Goal: Task Accomplishment & Management: Manage account settings

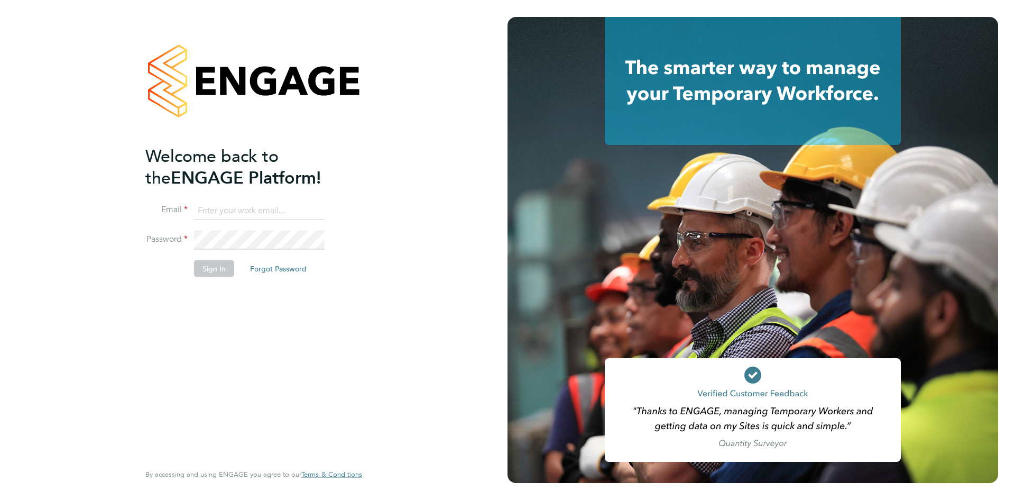
type input "[PERSON_NAME][EMAIL_ADDRESS][DOMAIN_NAME]"
click at [219, 271] on button "Sign In" at bounding box center [214, 268] width 40 height 17
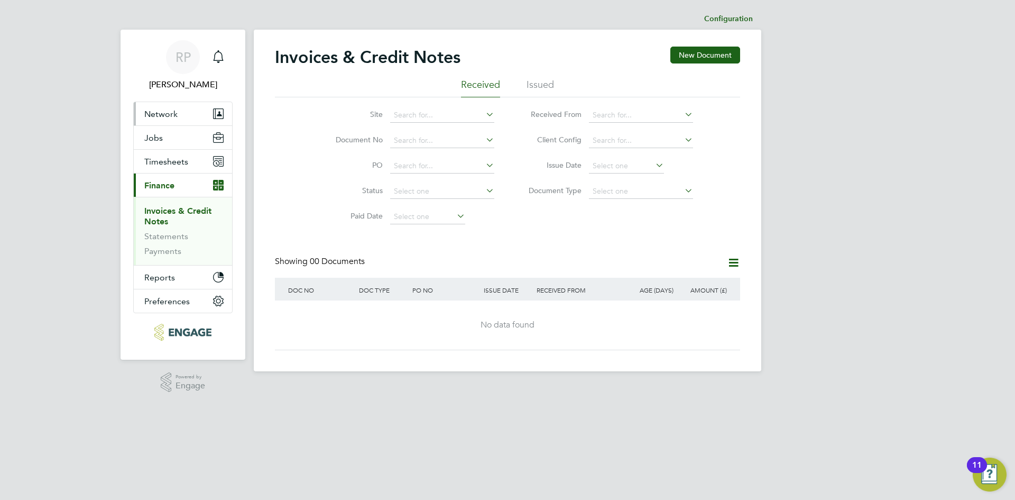
click at [164, 116] on span "Network" at bounding box center [160, 114] width 33 height 10
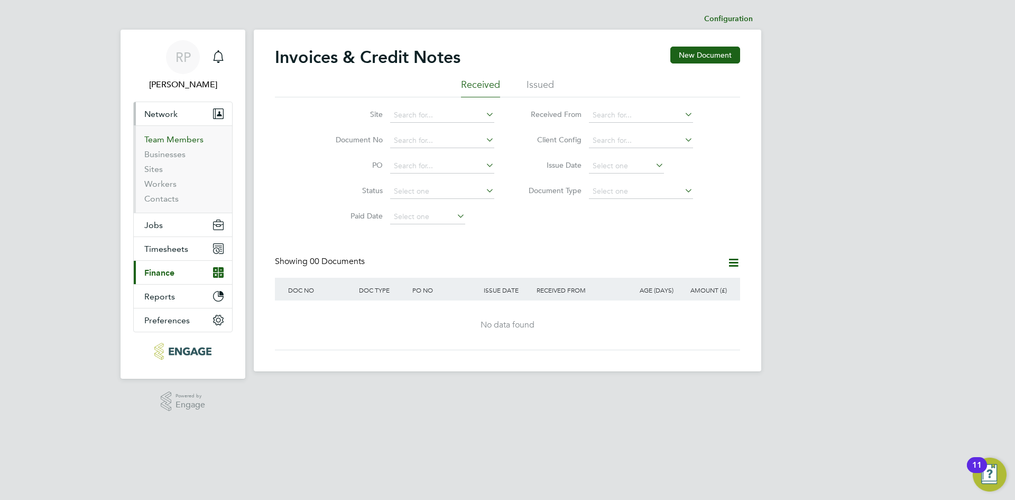
click at [163, 138] on link "Team Members" at bounding box center [173, 139] width 59 height 10
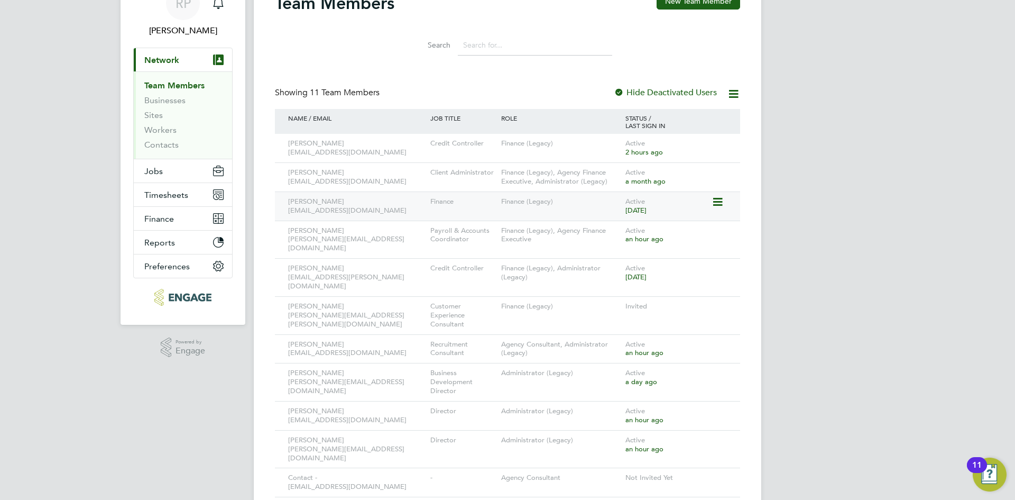
scroll to position [63, 0]
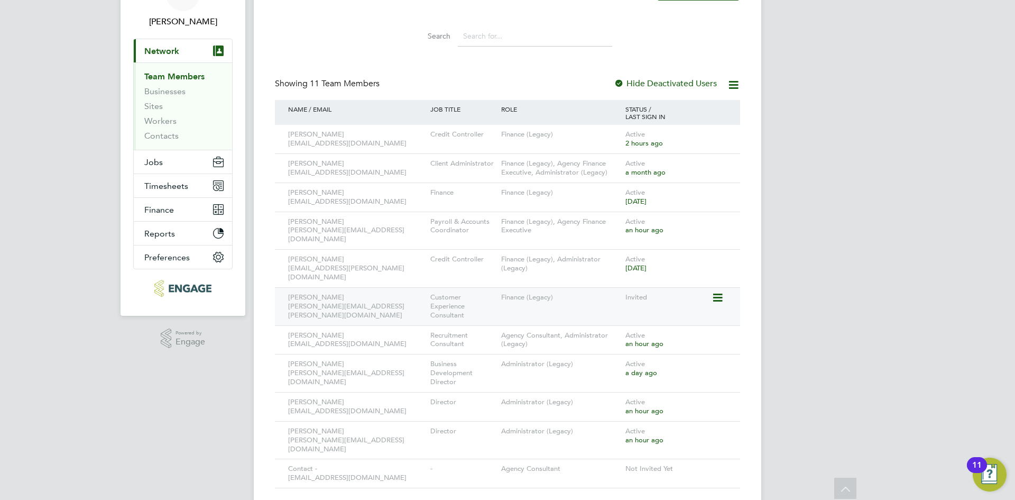
click at [718, 291] on icon at bounding box center [717, 297] width 11 height 13
click at [627, 371] on li "Deactivate User" at bounding box center [658, 369] width 127 height 15
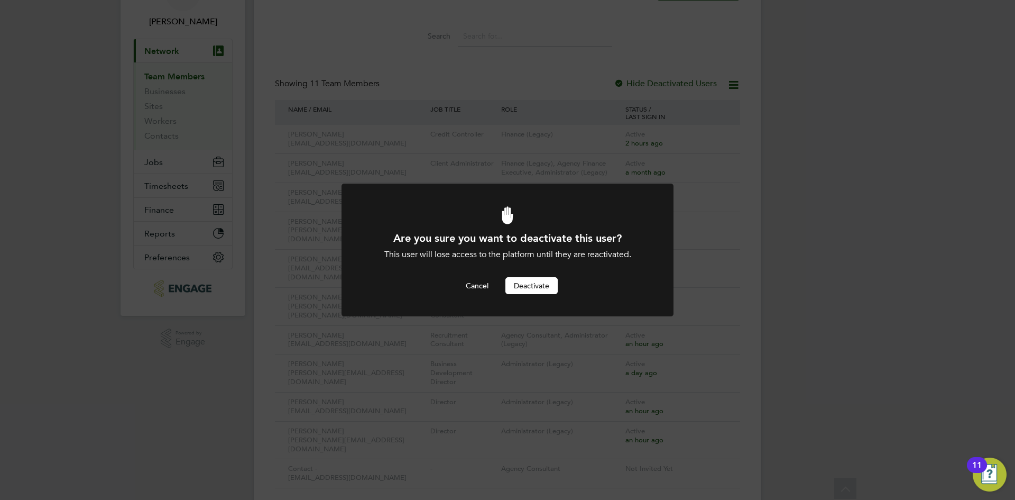
click at [535, 288] on button "Deactivate" at bounding box center [531, 285] width 52 height 17
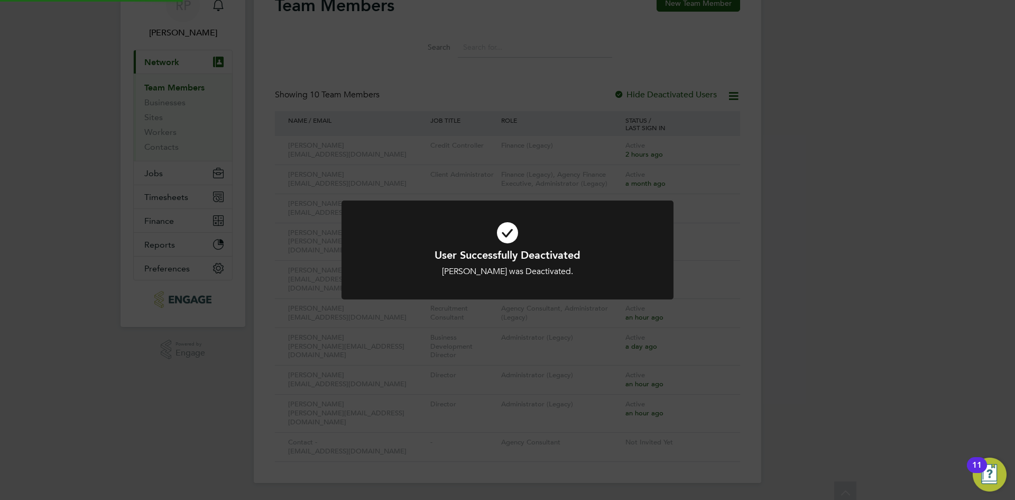
scroll to position [25, 0]
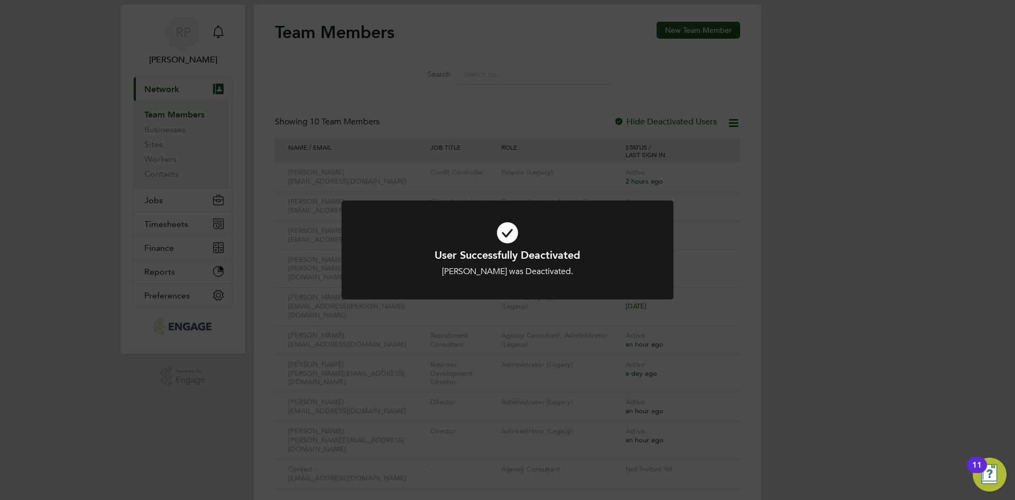
click at [17, 325] on div "User Successfully Deactivated Stacey Evans was Deactivated. Cancel Okay" at bounding box center [507, 250] width 1015 height 500
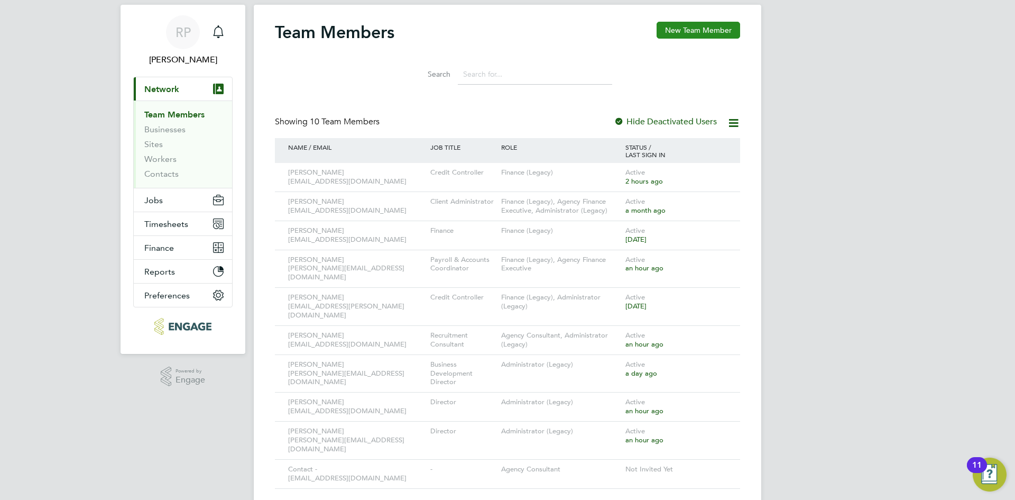
click at [682, 35] on button "New Team Member" at bounding box center [699, 30] width 84 height 17
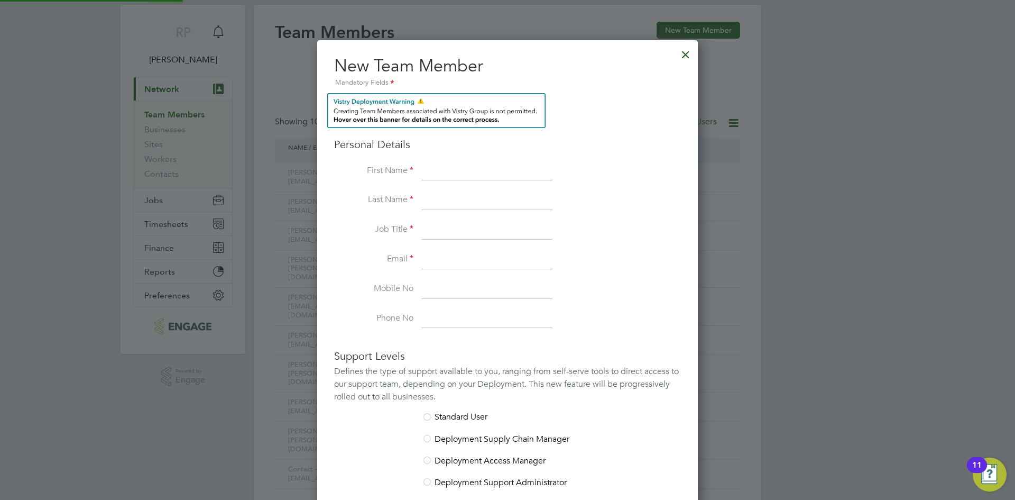
scroll to position [674, 381]
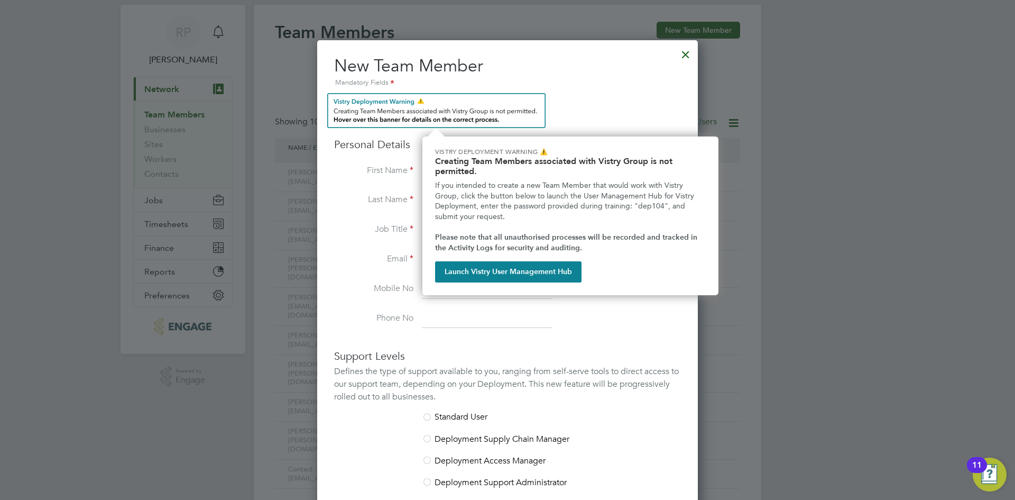
click at [586, 93] on h3 "Personal Details" at bounding box center [507, 122] width 347 height 58
click at [618, 105] on h3 "Personal Details" at bounding box center [507, 122] width 347 height 58
click at [390, 259] on label "Email" at bounding box center [373, 258] width 79 height 11
click at [380, 215] on li "Last Name" at bounding box center [507, 206] width 347 height 30
click at [397, 239] on li "Job Title" at bounding box center [507, 235] width 347 height 30
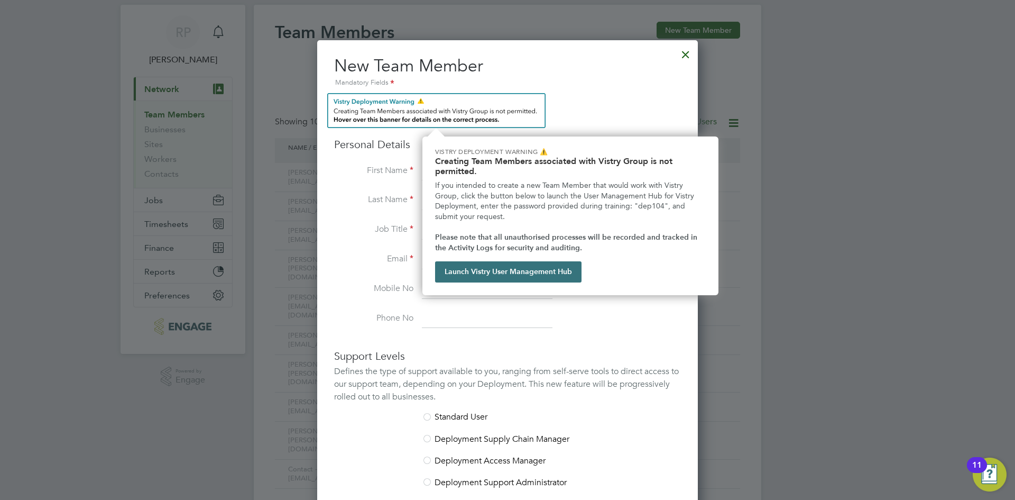
click at [455, 277] on button "Launch Vistry User Management Hub" at bounding box center [508, 271] width 146 height 21
click at [501, 118] on img "Team Members Vistry Reminder" at bounding box center [436, 110] width 218 height 35
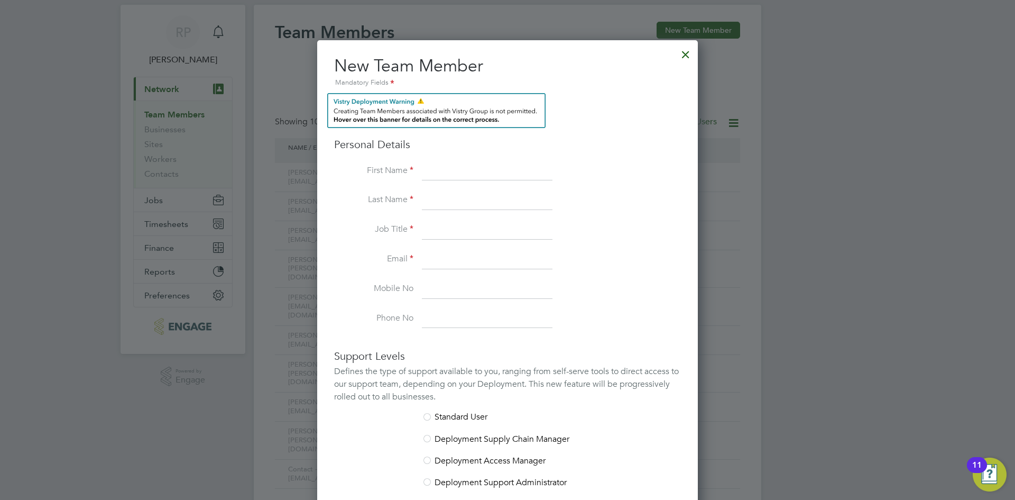
click at [444, 167] on input at bounding box center [487, 171] width 131 height 19
type input "Lianne"
type input "Bradburn"
type input "Accounts & Compliance Support"
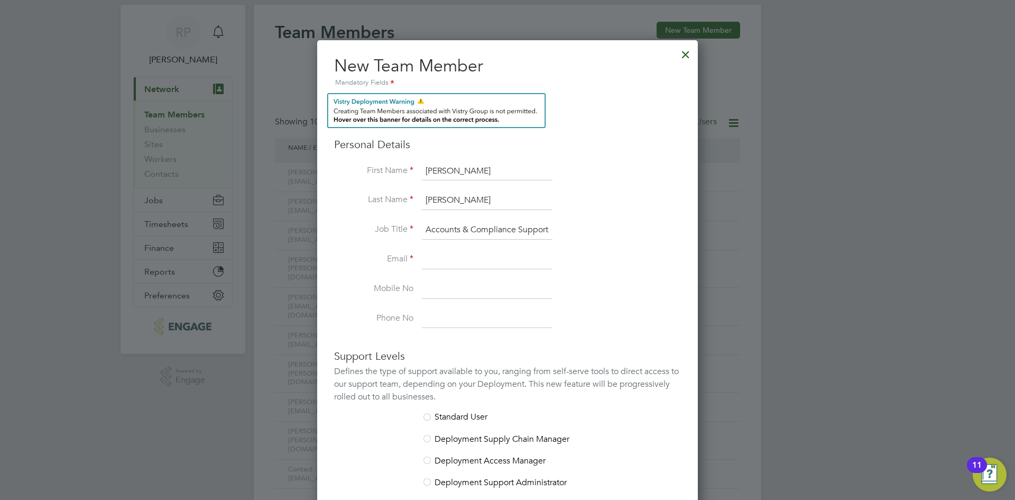
scroll to position [0, 0]
type input "lianne@northbuildrecruit.com"
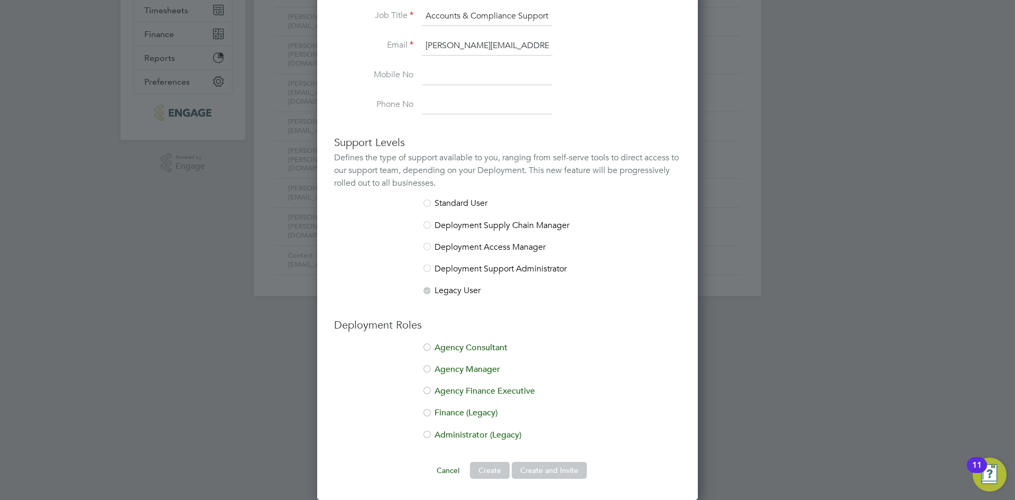
click at [429, 202] on div at bounding box center [427, 204] width 11 height 11
click at [427, 390] on div at bounding box center [427, 391] width 11 height 11
click at [532, 465] on button "Create and Invite" at bounding box center [549, 470] width 75 height 17
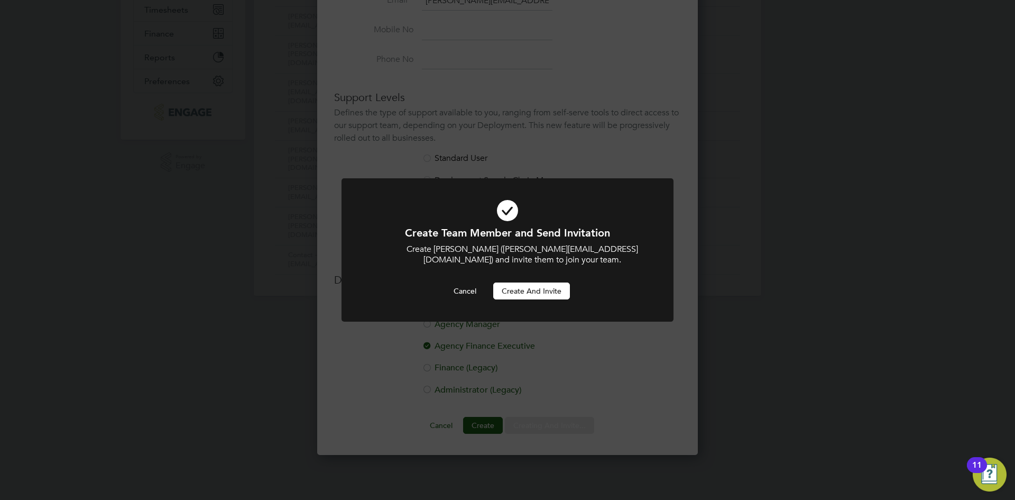
scroll to position [629, 381]
click at [524, 293] on button "Create and invite" at bounding box center [531, 290] width 77 height 17
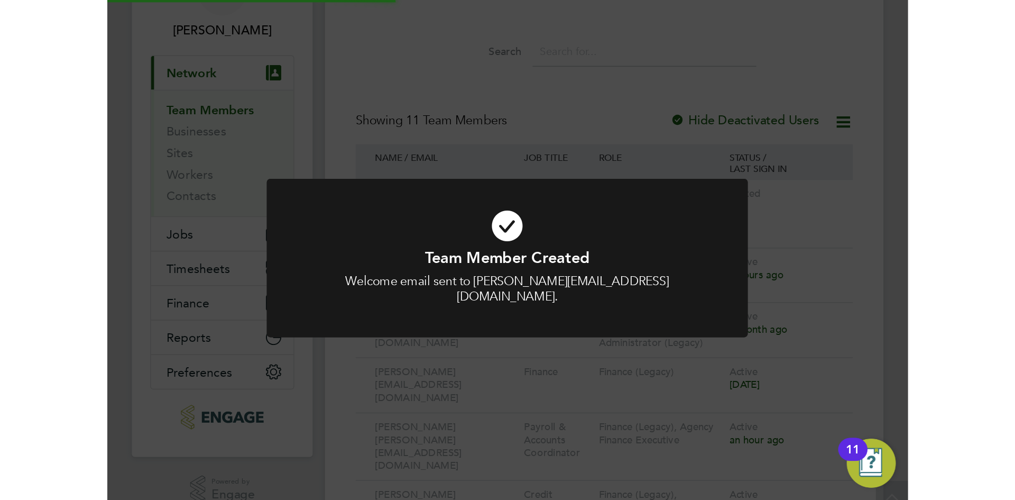
scroll to position [25, 0]
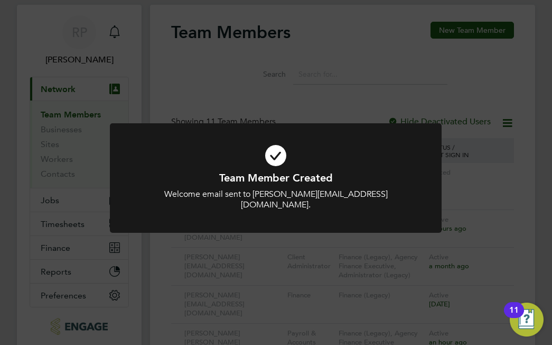
click at [480, 193] on div "Team Member Created Welcome email sent to lianne@northbuildrecruit.com. Cancel …" at bounding box center [276, 172] width 552 height 345
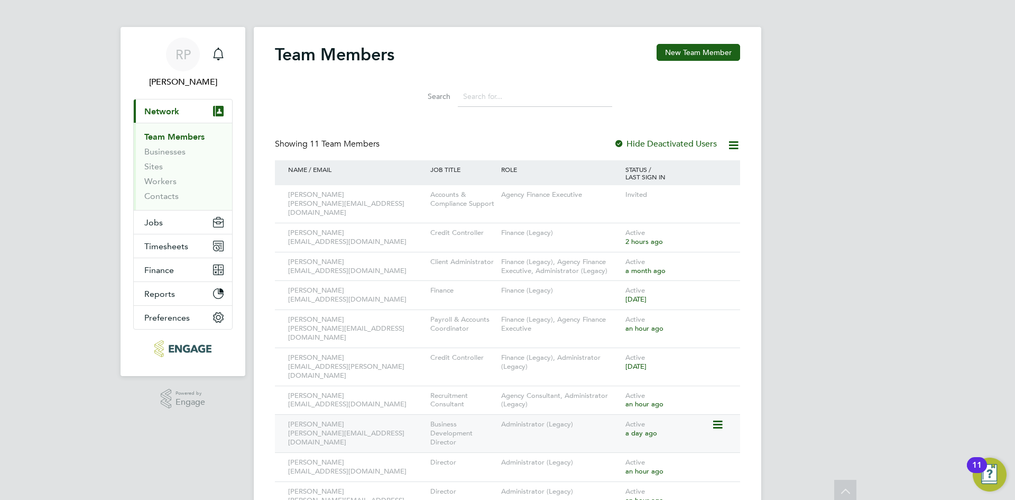
scroll to position [0, 0]
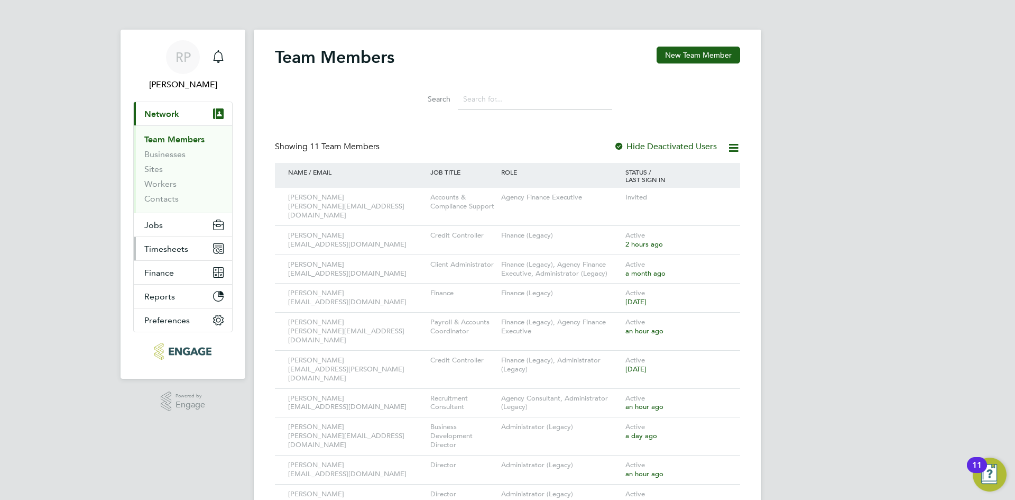
click at [159, 247] on span "Timesheets" at bounding box center [166, 249] width 44 height 10
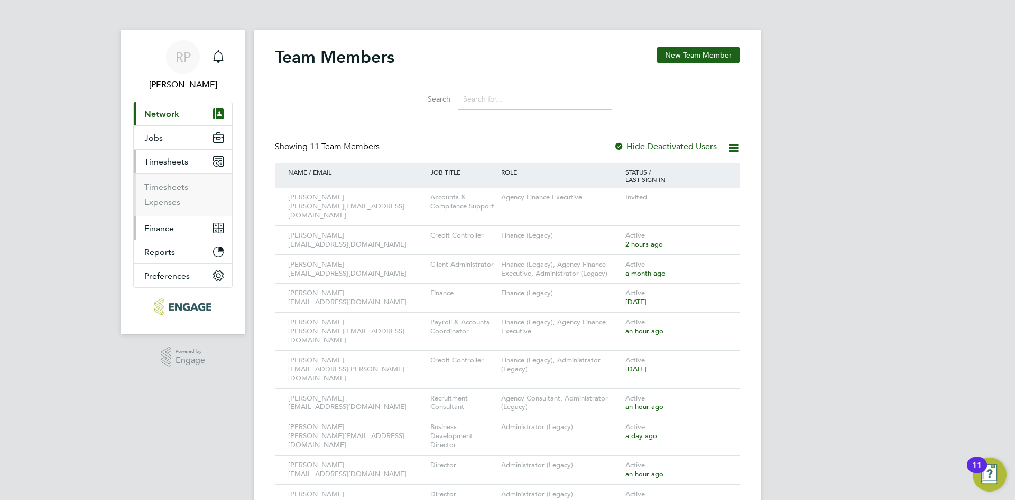
click at [159, 228] on span "Finance" at bounding box center [159, 228] width 30 height 10
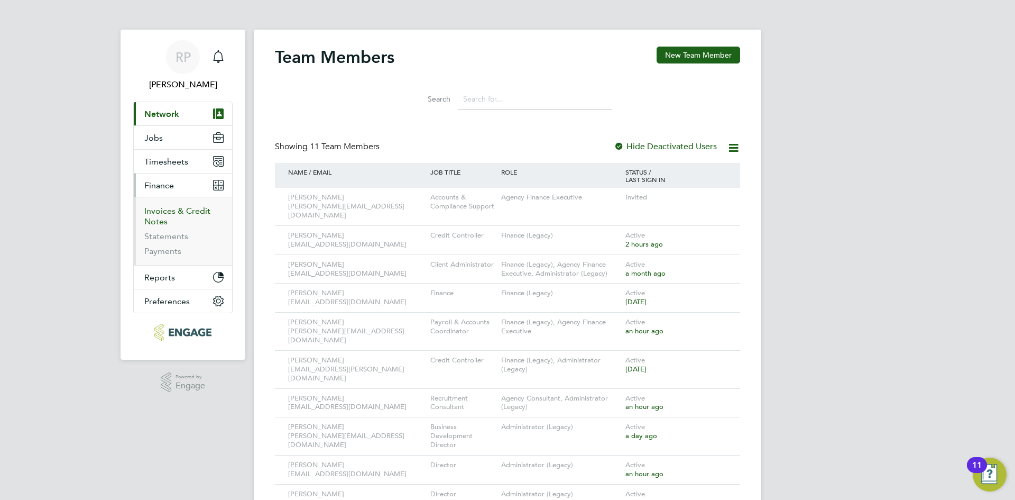
click at [155, 215] on link "Invoices & Credit Notes" at bounding box center [177, 216] width 66 height 21
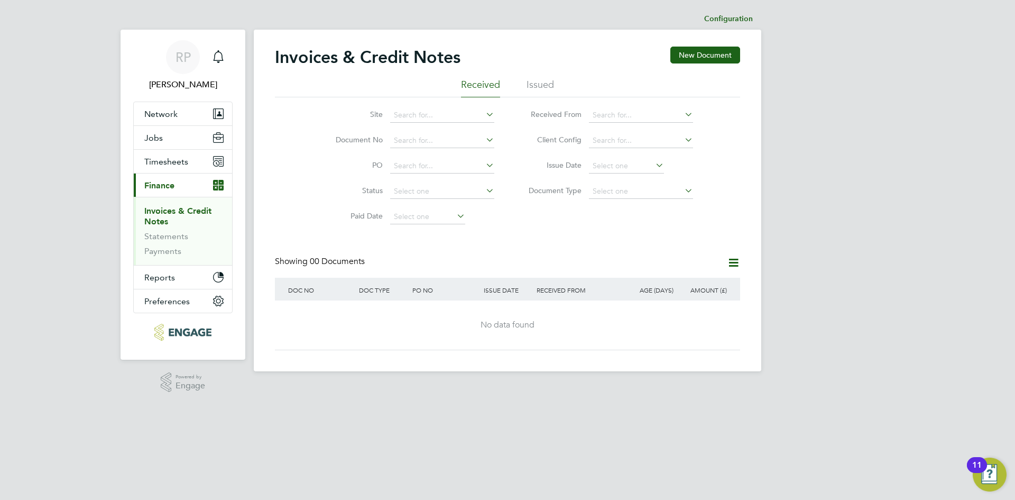
click at [530, 84] on li "Issued" at bounding box center [540, 87] width 27 height 19
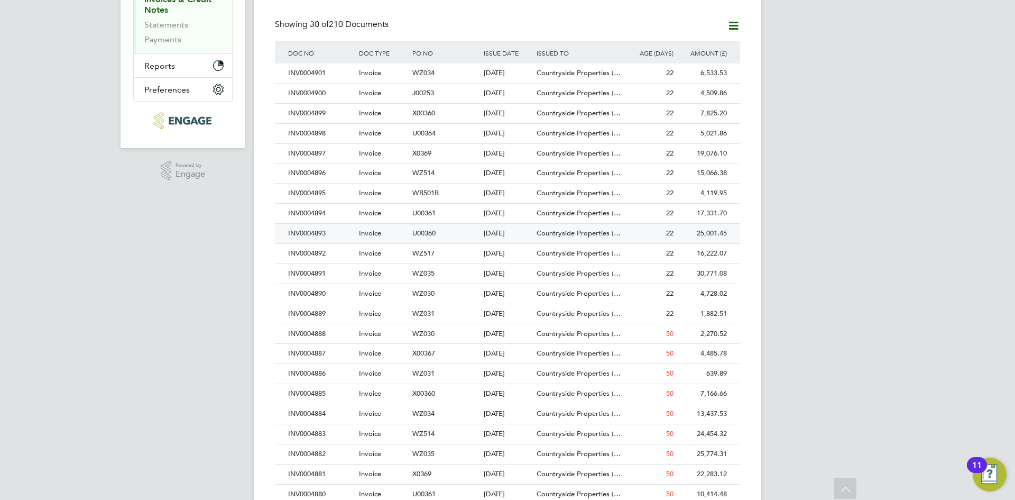
click at [619, 237] on div "Countryside Properties (…" at bounding box center [578, 234] width 89 height 20
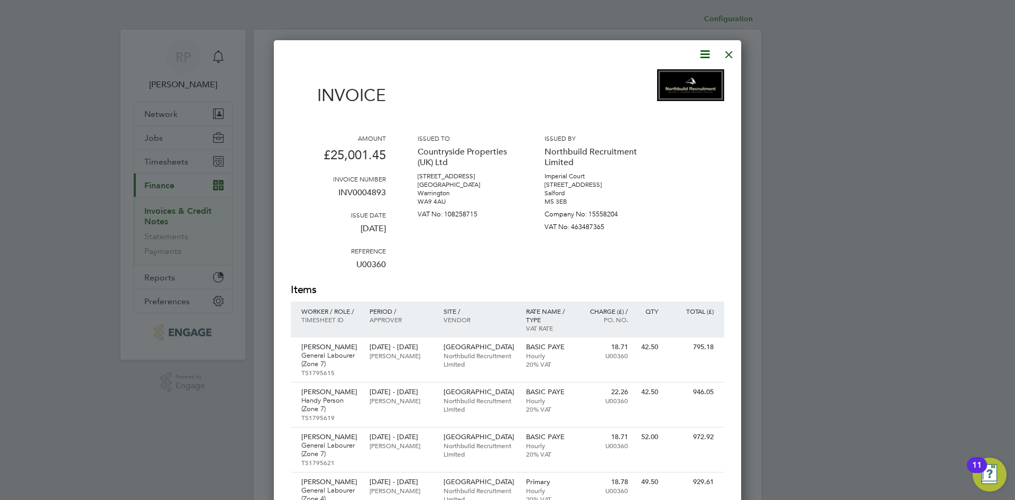
click at [698, 58] on icon at bounding box center [704, 54] width 13 height 13
click at [669, 76] on li "Download Invoice" at bounding box center [673, 79] width 73 height 15
